Goal: Task Accomplishment & Management: Manage account settings

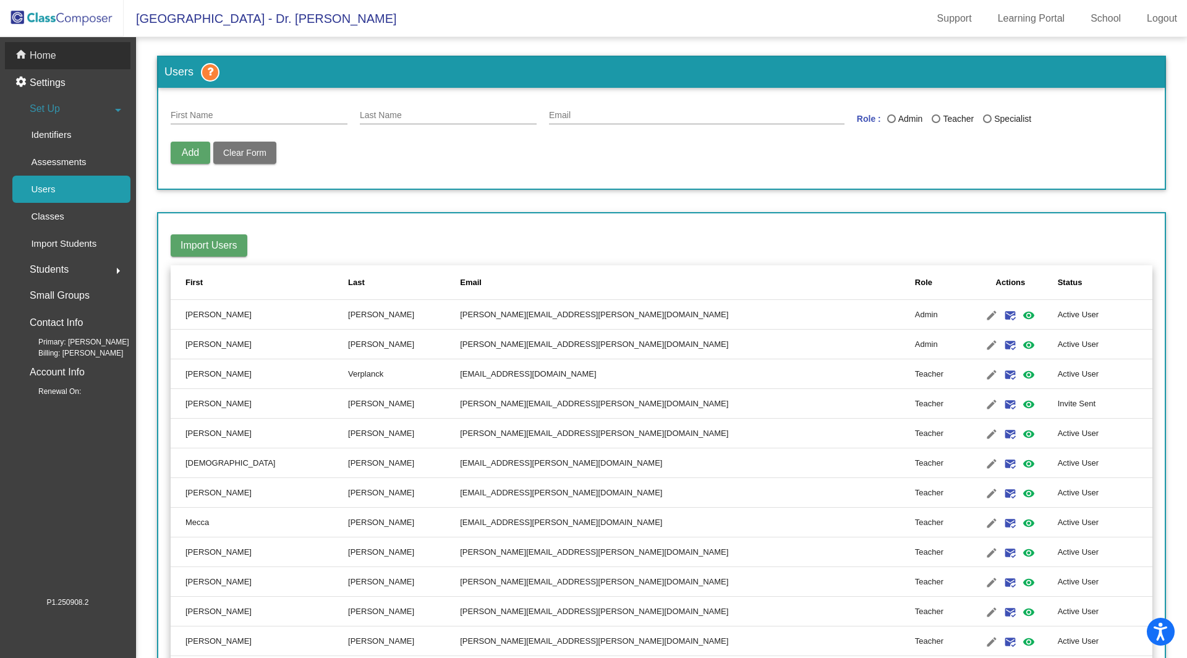
click at [36, 53] on p "Home" at bounding box center [43, 55] width 27 height 15
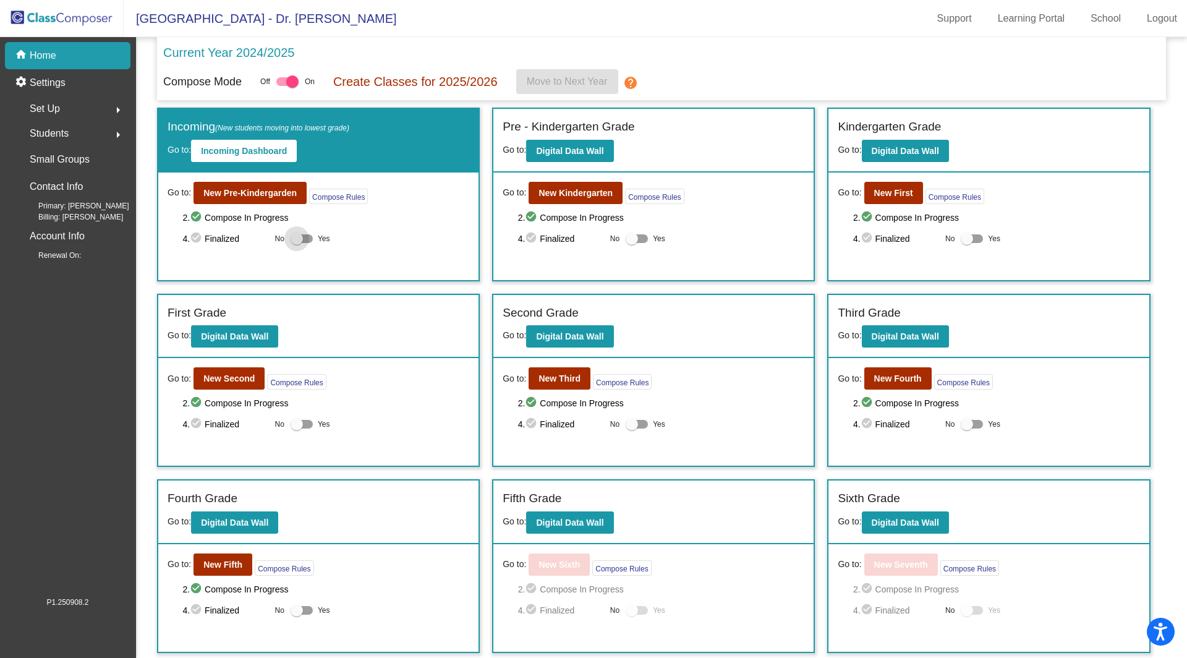
click at [299, 239] on div at bounding box center [297, 238] width 12 height 12
click at [297, 243] on input "Yes" at bounding box center [296, 243] width 1 height 1
checkbox input "true"
click at [631, 239] on div at bounding box center [632, 238] width 12 height 12
click at [631, 243] on input "Yes" at bounding box center [631, 243] width 1 height 1
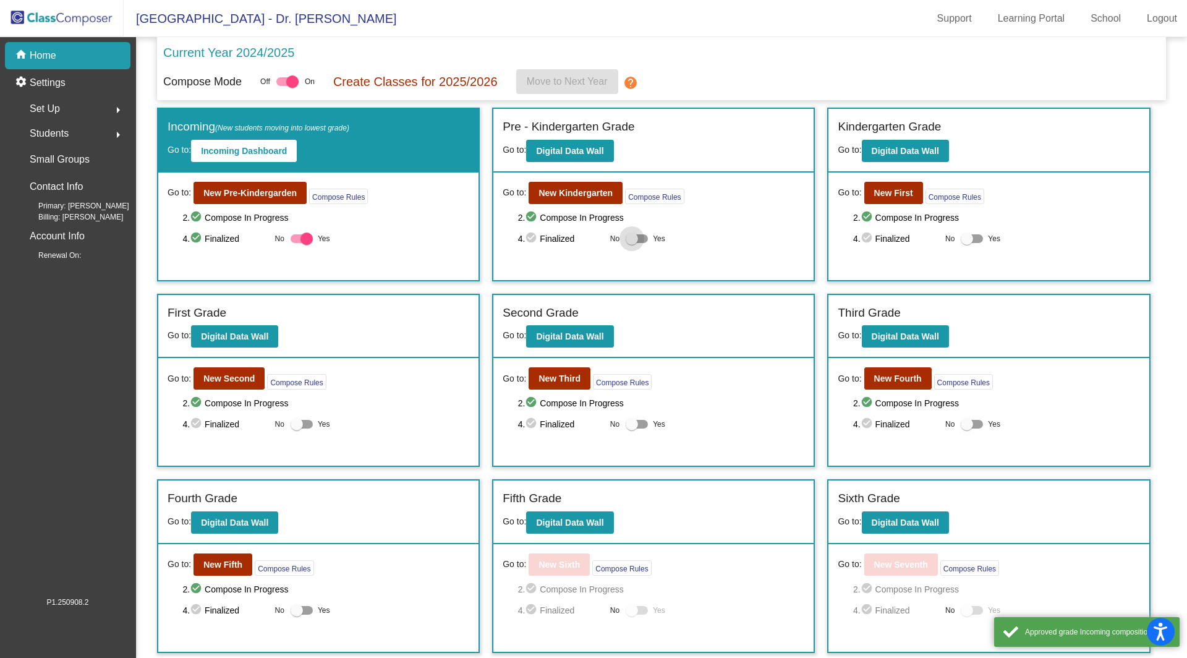
checkbox input "true"
click at [965, 235] on div at bounding box center [967, 238] width 12 height 12
click at [966, 243] on input "Yes" at bounding box center [966, 243] width 1 height 1
checkbox input "true"
click at [964, 418] on div at bounding box center [967, 424] width 12 height 12
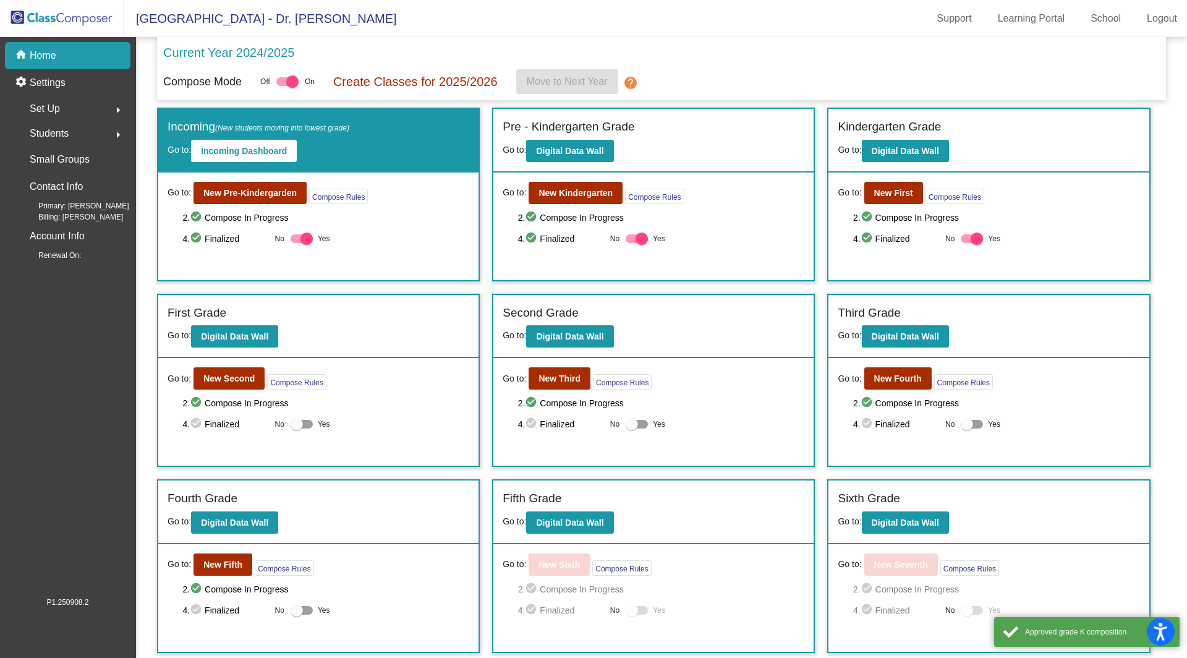
click at [966, 429] on input "Yes" at bounding box center [966, 429] width 1 height 1
checkbox input "true"
click at [631, 419] on div at bounding box center [632, 424] width 12 height 12
click at [631, 429] on input "Yes" at bounding box center [631, 429] width 1 height 1
checkbox input "true"
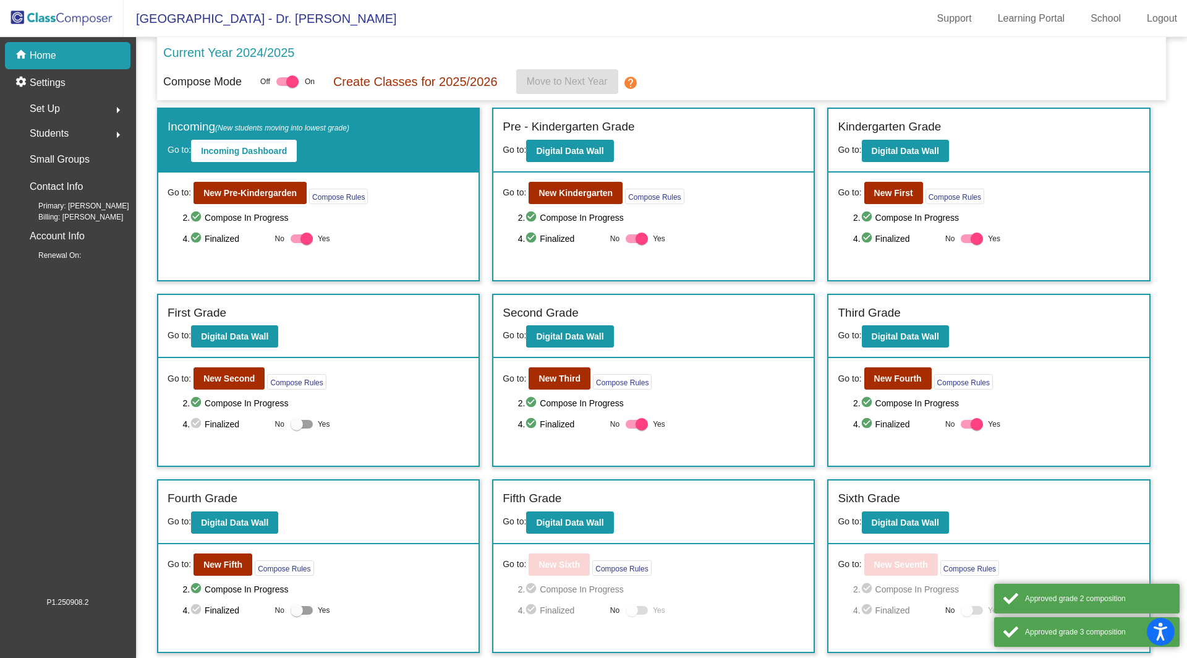
click at [296, 418] on div at bounding box center [297, 424] width 12 height 12
click at [296, 429] on input "Yes" at bounding box center [296, 429] width 1 height 1
checkbox input "true"
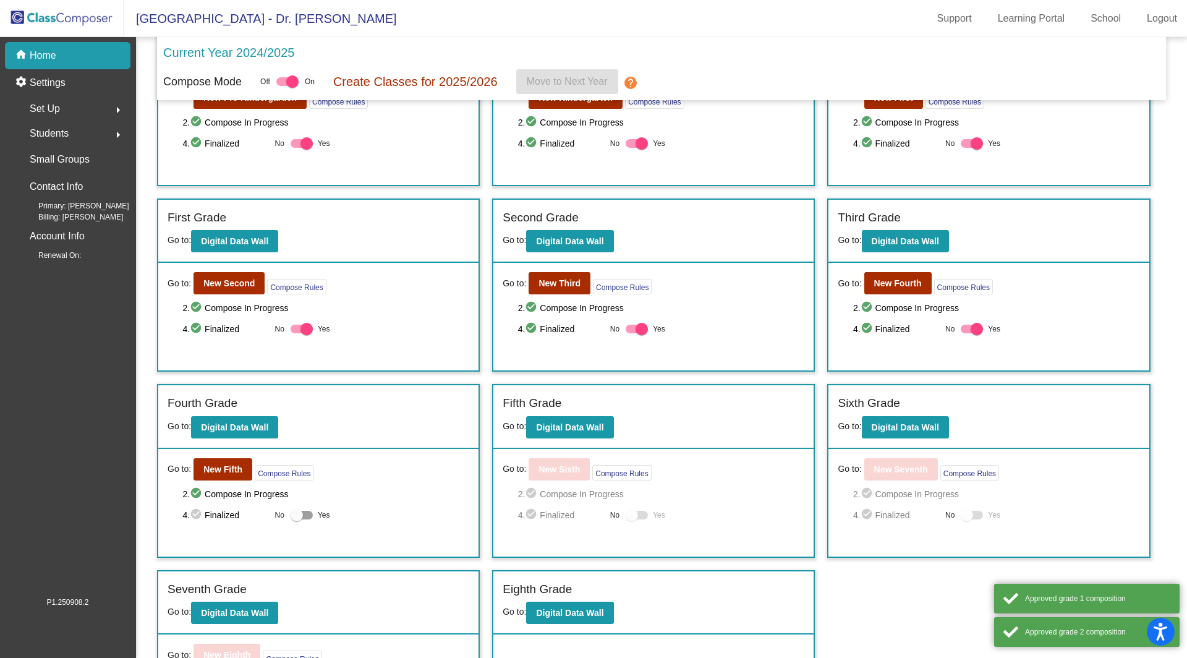
scroll to position [173, 0]
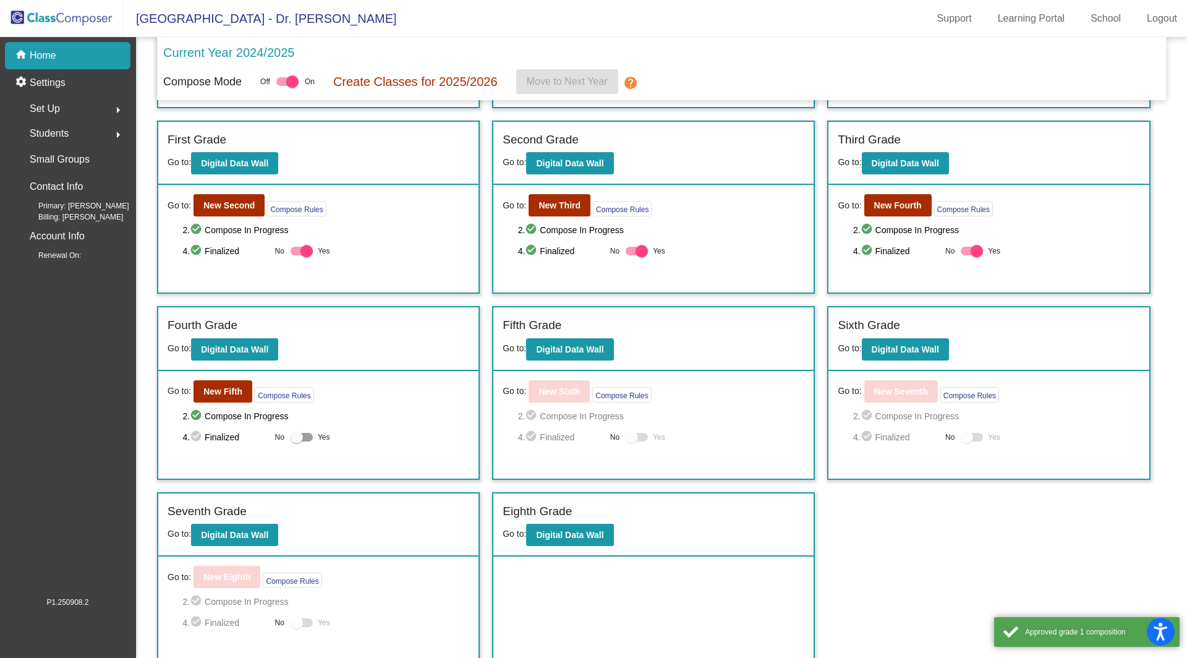
click at [302, 432] on div at bounding box center [297, 437] width 12 height 12
click at [297, 441] on input "Yes" at bounding box center [296, 441] width 1 height 1
checkbox input "true"
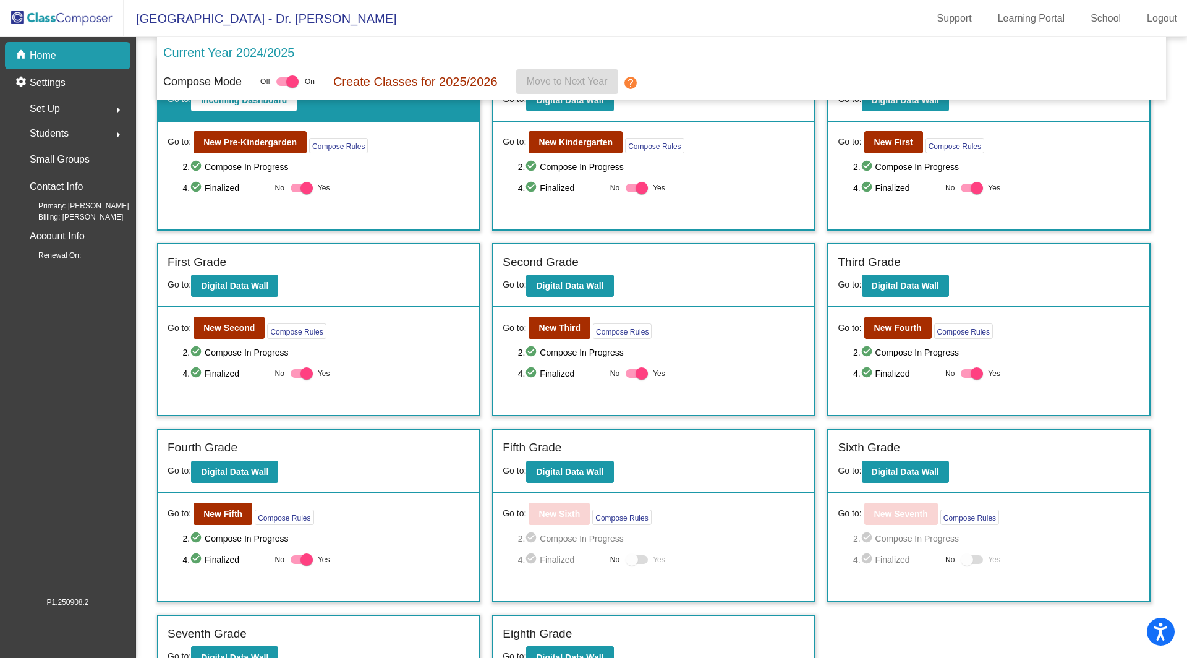
scroll to position [0, 0]
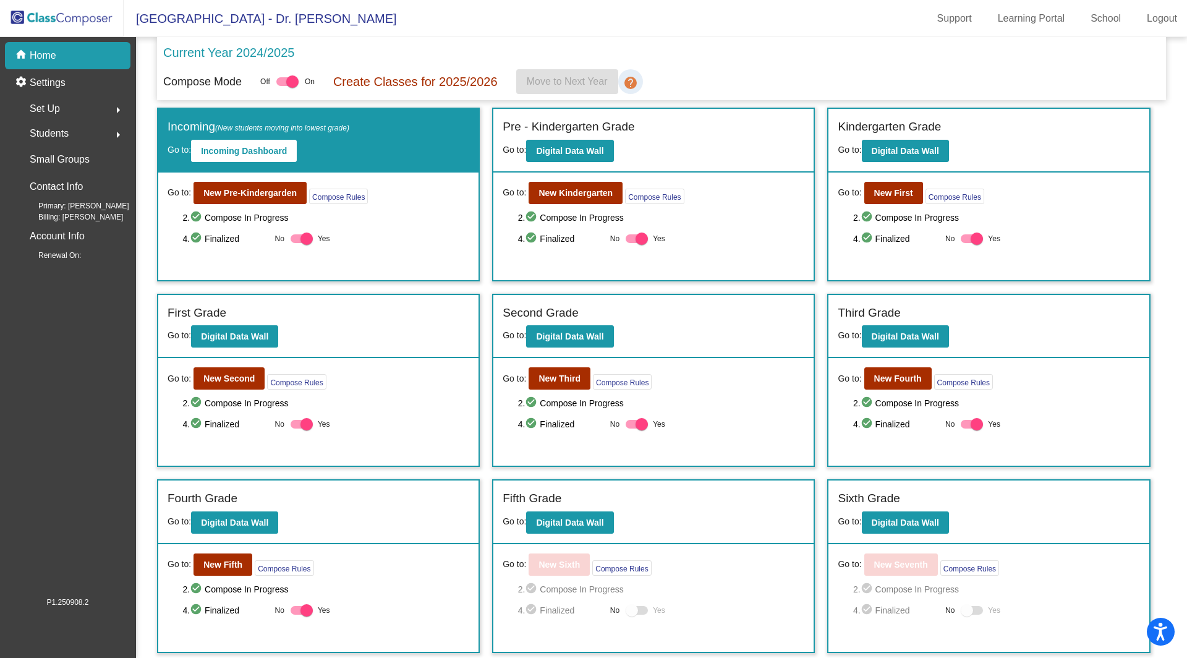
click at [634, 83] on mat-icon "help" at bounding box center [630, 82] width 15 height 15
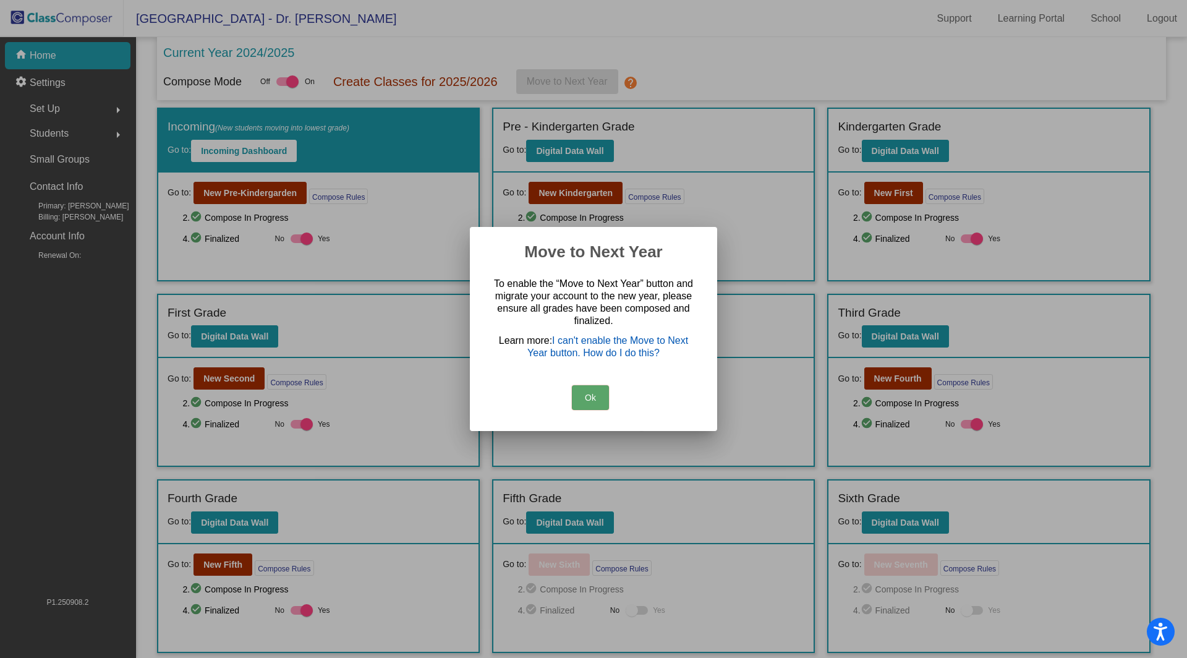
click at [574, 350] on link "I can't enable the Move to Next Year button. How do I do this?" at bounding box center [607, 346] width 161 height 23
click at [593, 399] on button "Ok" at bounding box center [590, 397] width 37 height 25
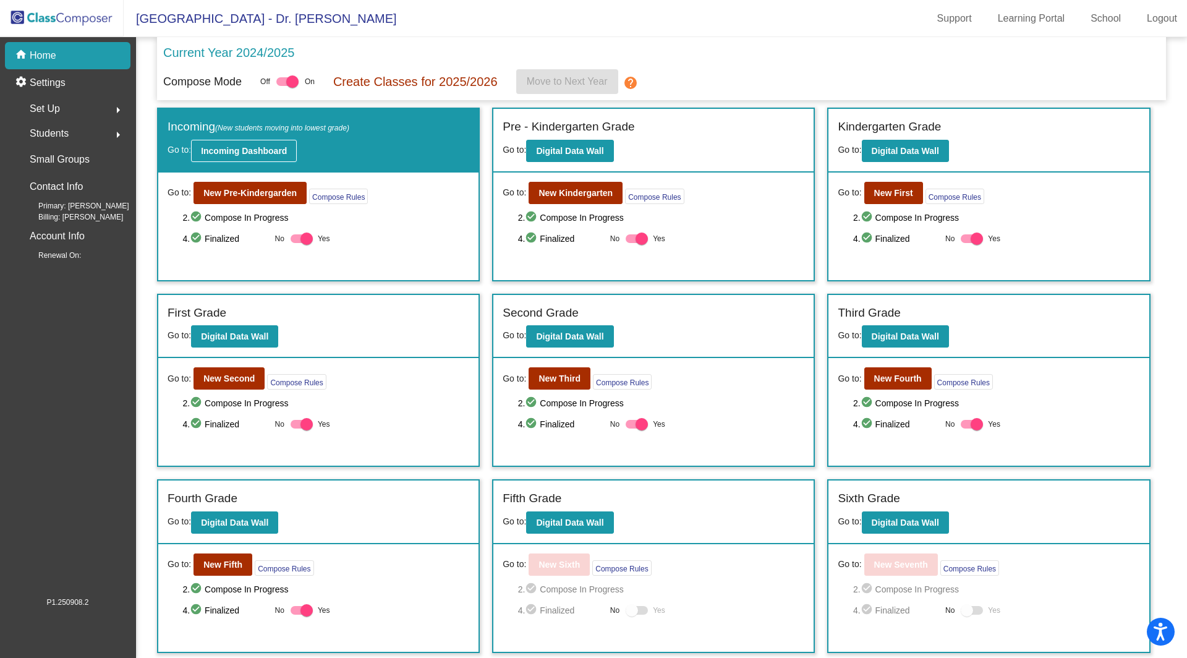
click at [281, 144] on button "Incoming Dashboard" at bounding box center [244, 151] width 106 height 22
click at [269, 146] on b "Incoming Dashboard" at bounding box center [244, 151] width 86 height 10
click at [589, 147] on b "Digital Data Wall" at bounding box center [569, 151] width 67 height 10
click at [245, 188] on b "New Pre-Kindergarden" at bounding box center [249, 193] width 93 height 10
click at [256, 140] on button "Incoming Dashboard" at bounding box center [244, 151] width 106 height 22
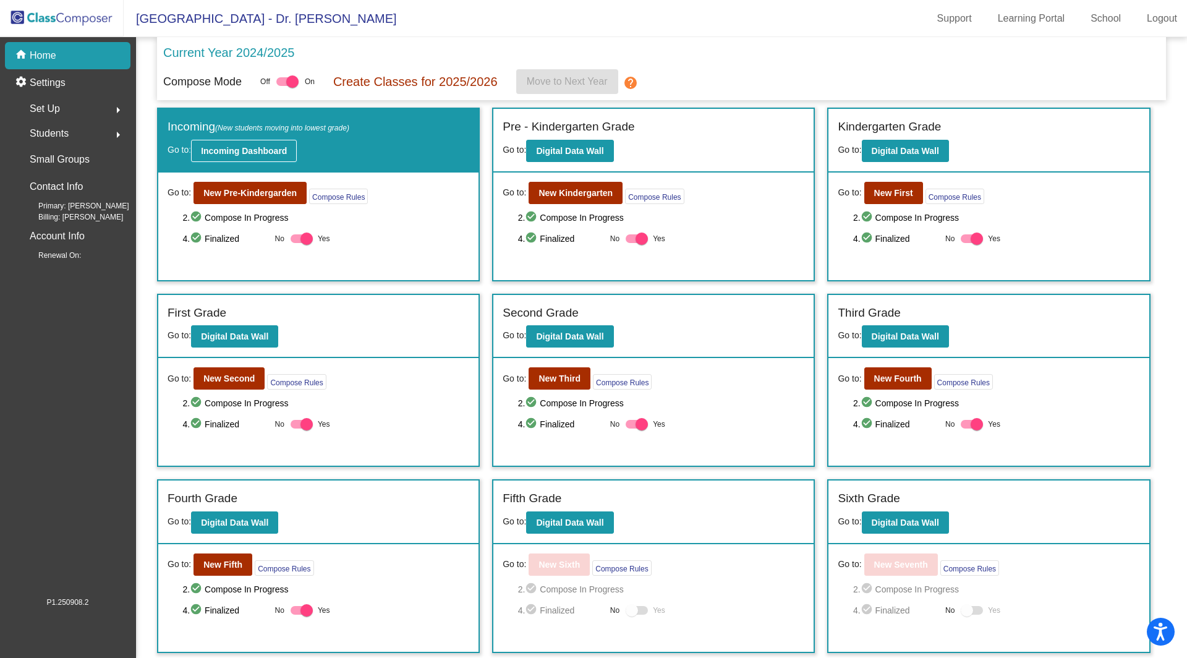
click at [273, 150] on b "Incoming Dashboard" at bounding box center [244, 151] width 86 height 10
click at [261, 190] on b "New Pre-Kindergarden" at bounding box center [249, 193] width 93 height 10
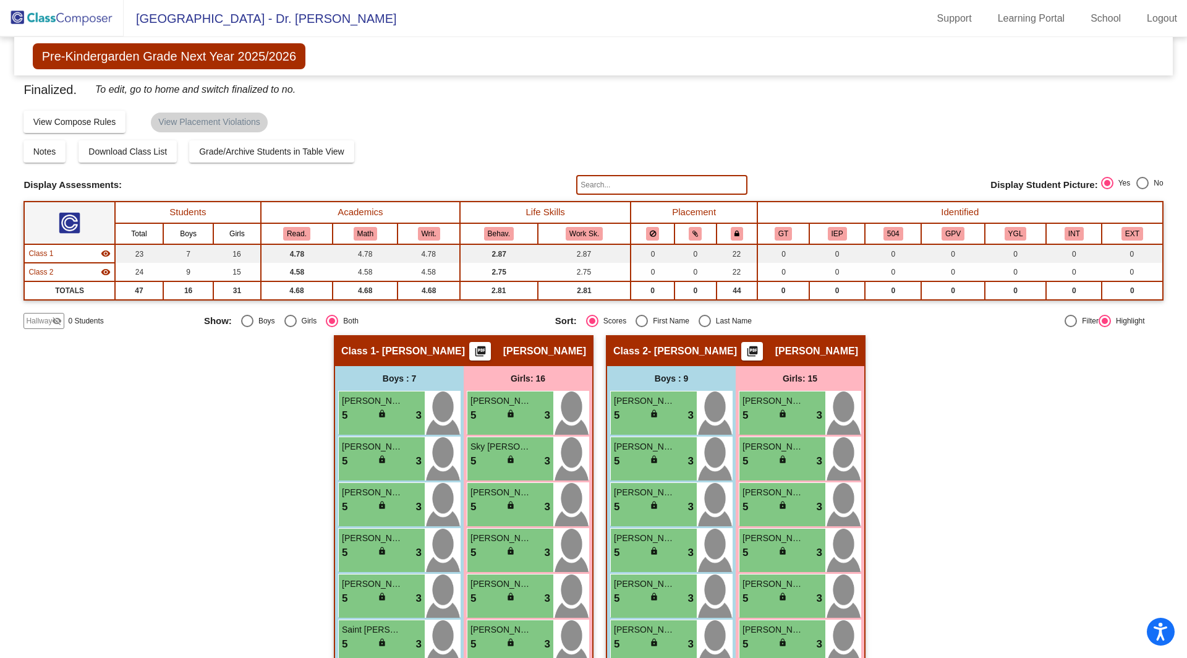
scroll to position [4, 0]
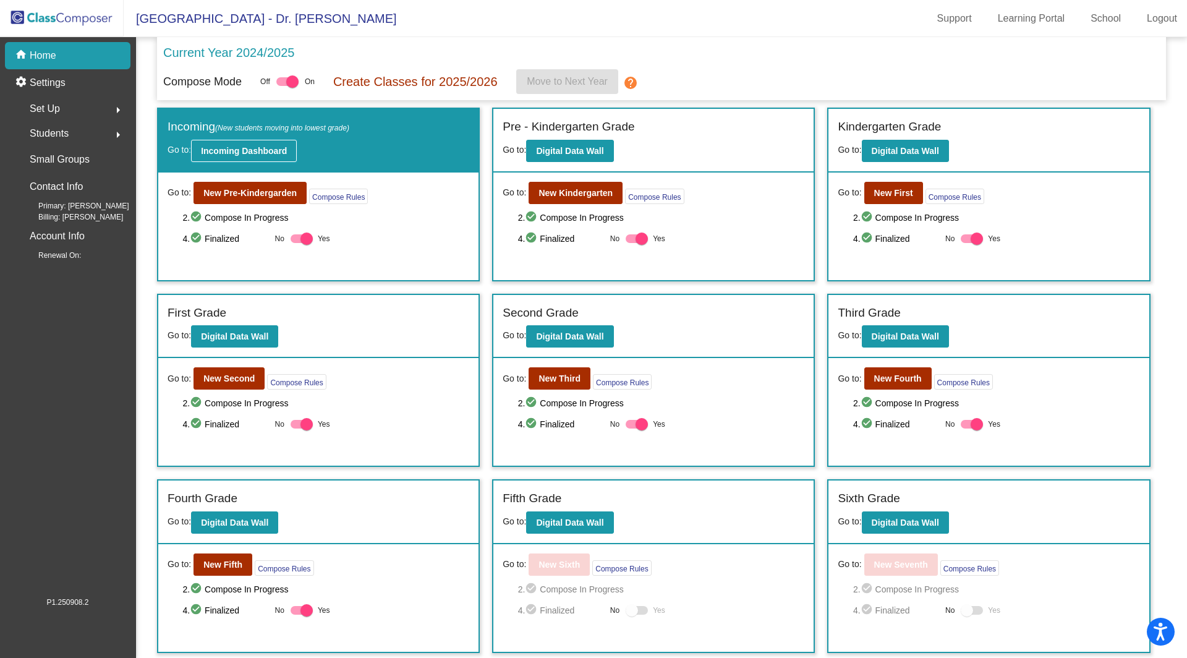
click at [253, 149] on b "Incoming Dashboard" at bounding box center [244, 151] width 86 height 10
click at [291, 80] on div at bounding box center [292, 81] width 12 height 12
click at [283, 86] on input "checkbox" at bounding box center [282, 86] width 1 height 1
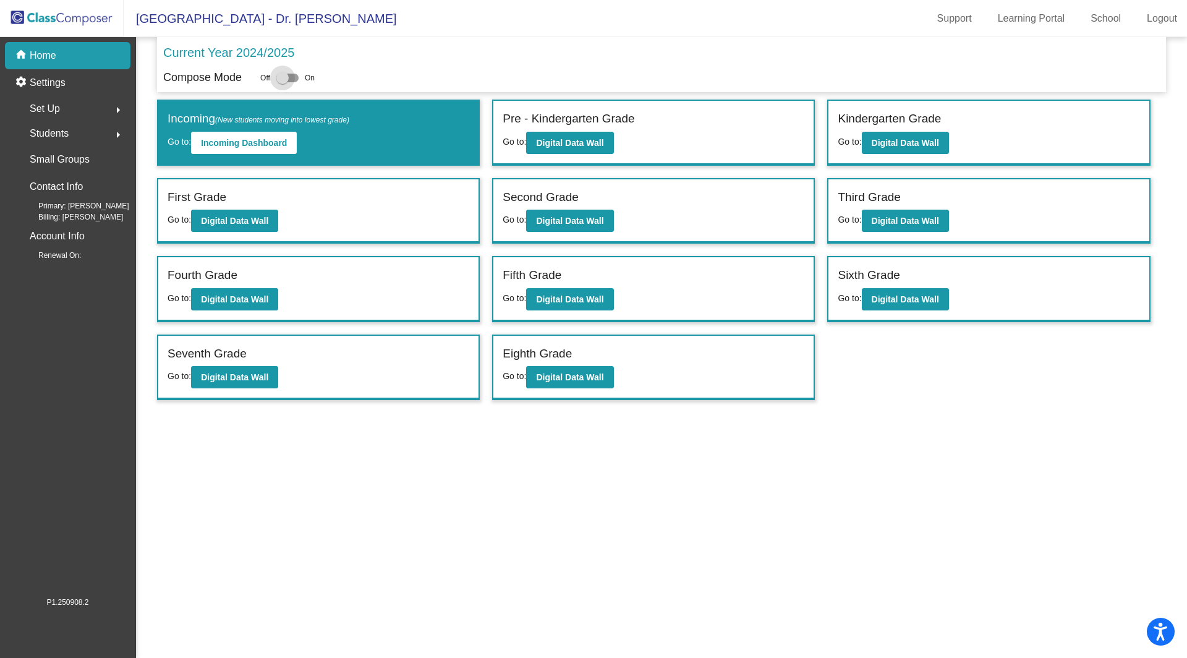
click at [289, 74] on div at bounding box center [282, 78] width 12 height 12
click at [283, 82] on input "checkbox" at bounding box center [282, 82] width 1 height 1
checkbox input "true"
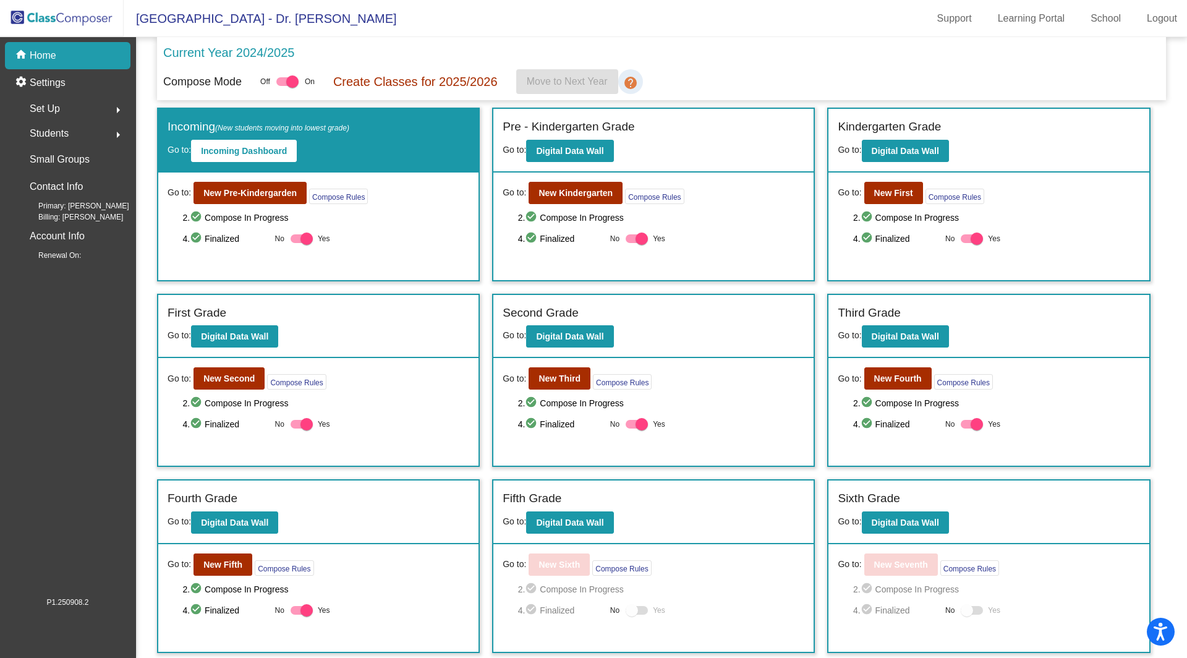
click at [635, 78] on mat-icon "help" at bounding box center [630, 82] width 15 height 15
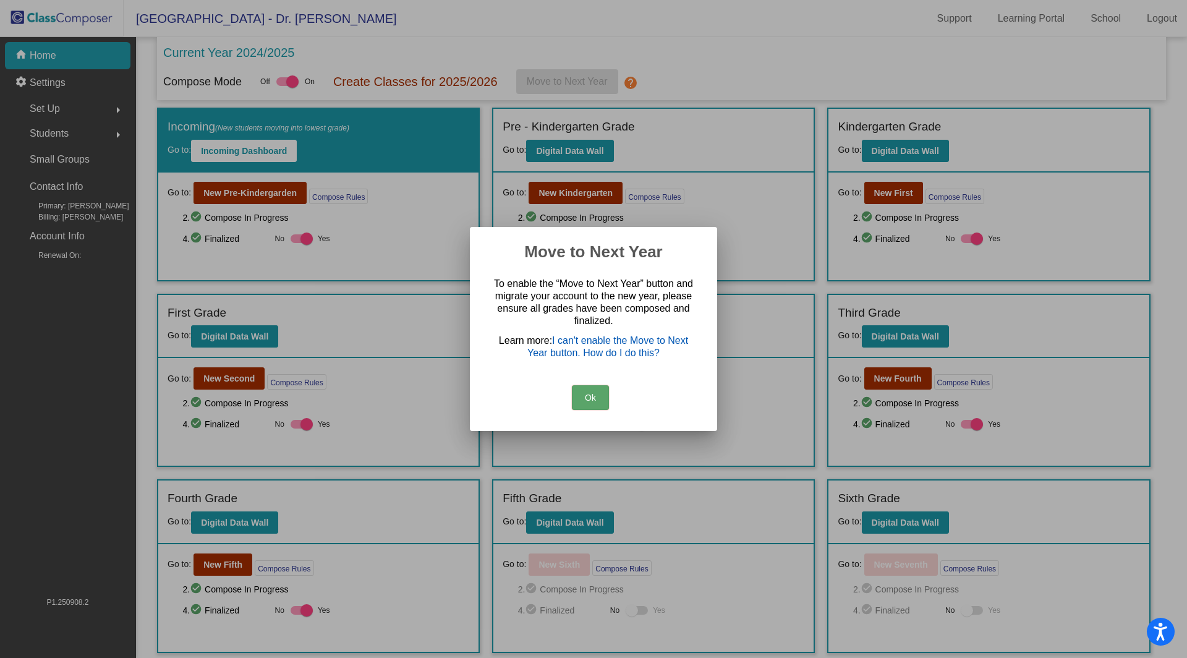
click at [584, 343] on link "I can't enable the Move to Next Year button. How do I do this?" at bounding box center [607, 346] width 161 height 23
click at [591, 401] on button "Ok" at bounding box center [590, 397] width 37 height 25
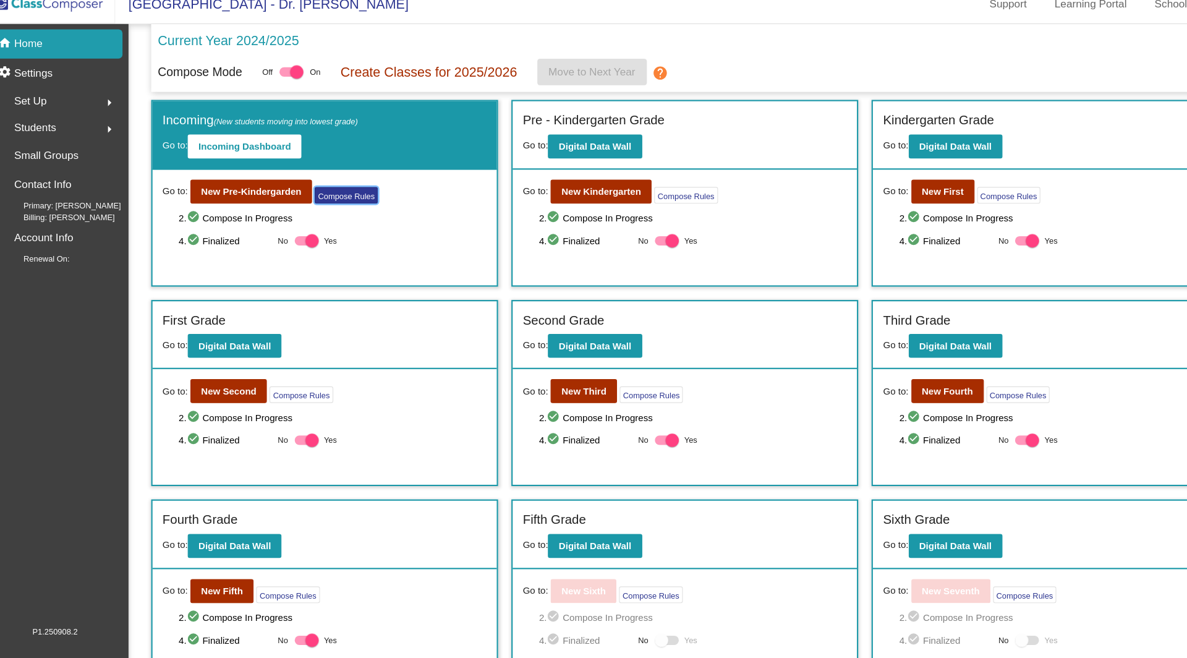
click at [341, 192] on button "Compose Rules" at bounding box center [338, 196] width 59 height 15
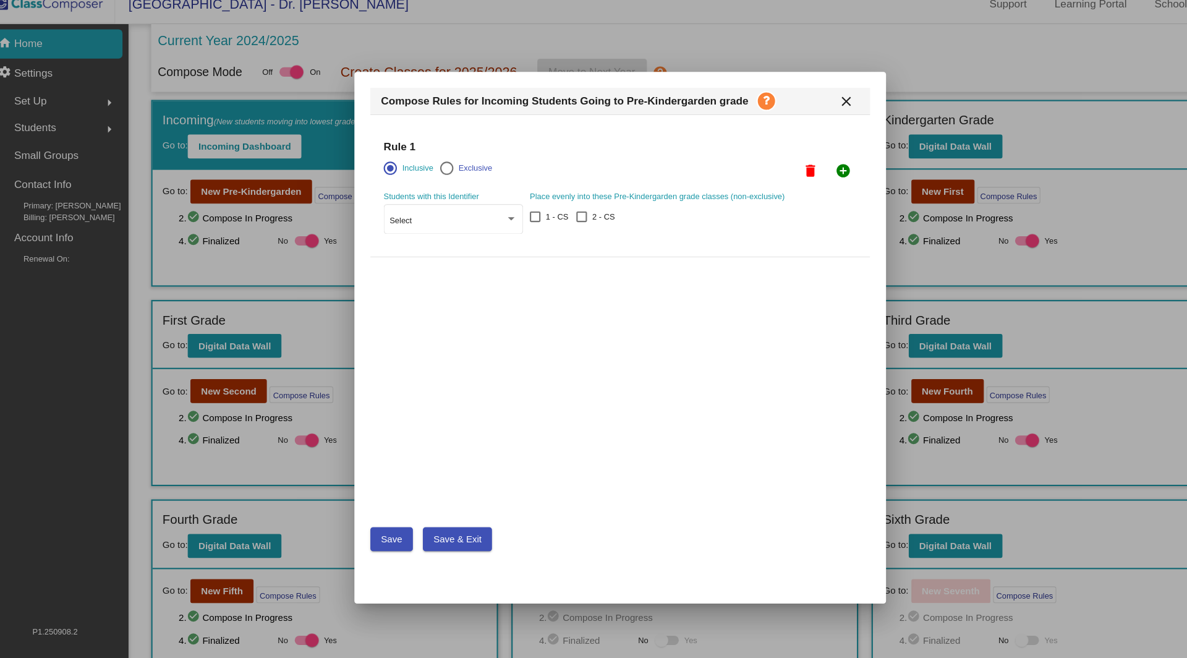
click at [802, 106] on mat-icon "close" at bounding box center [803, 109] width 15 height 15
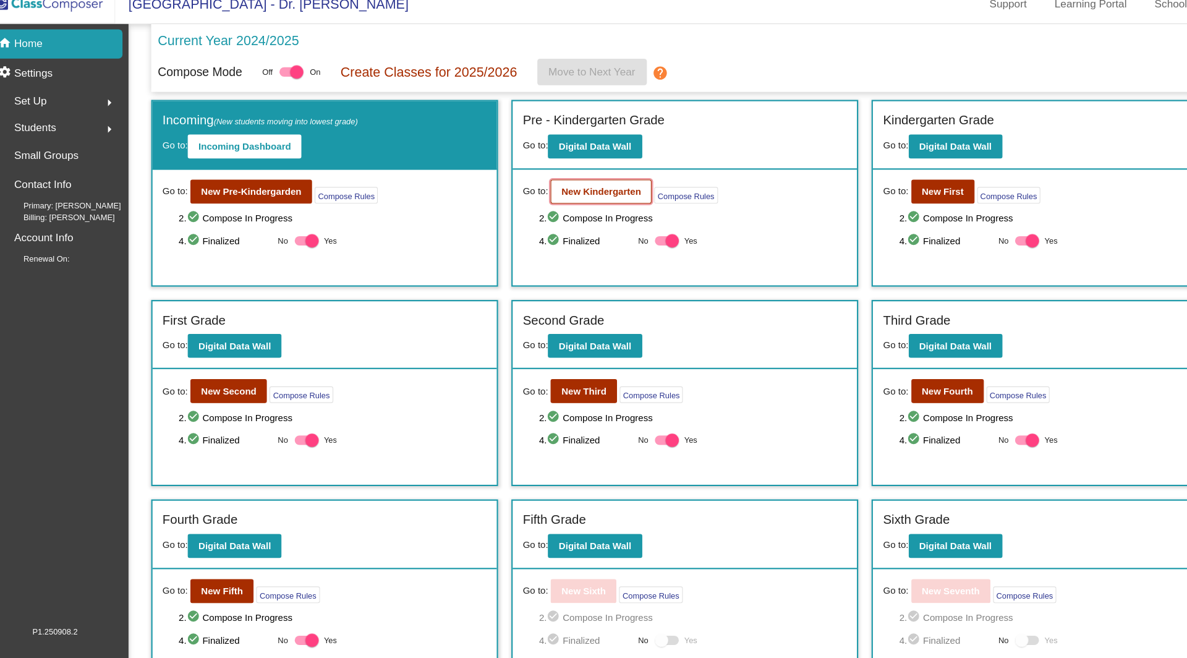
click at [602, 190] on b "New Kindergarten" at bounding box center [576, 193] width 74 height 10
